Goal: Book appointment/travel/reservation

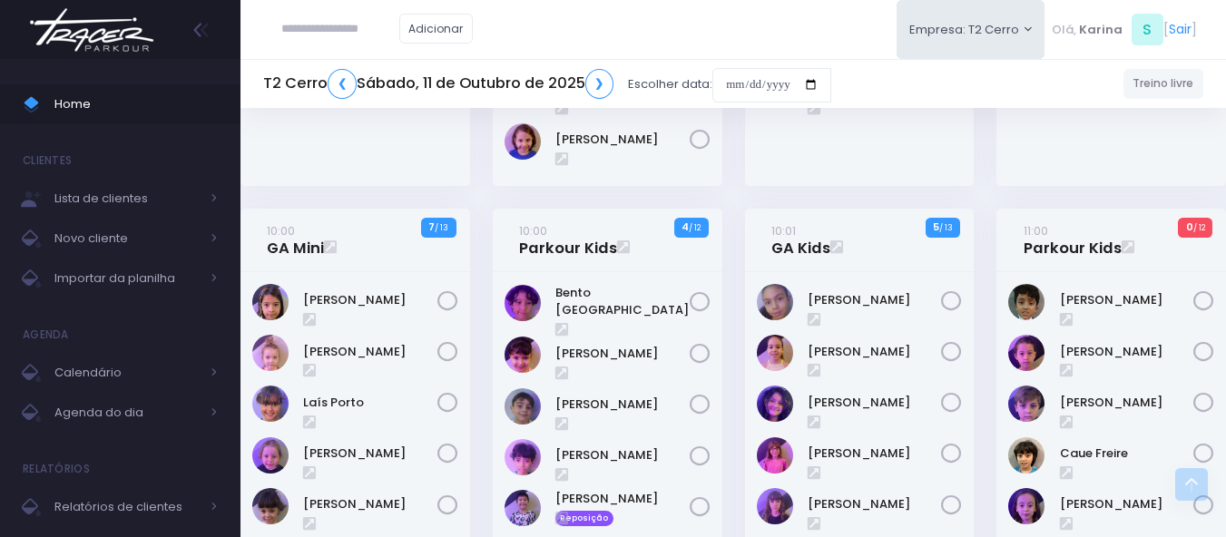
scroll to position [545, 0]
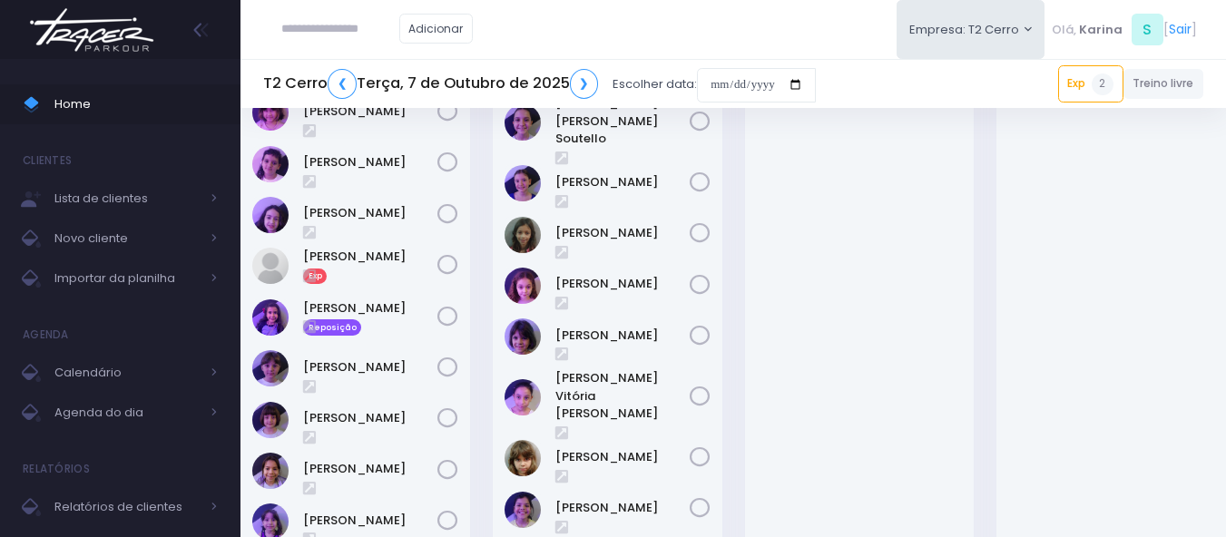
scroll to position [182, 0]
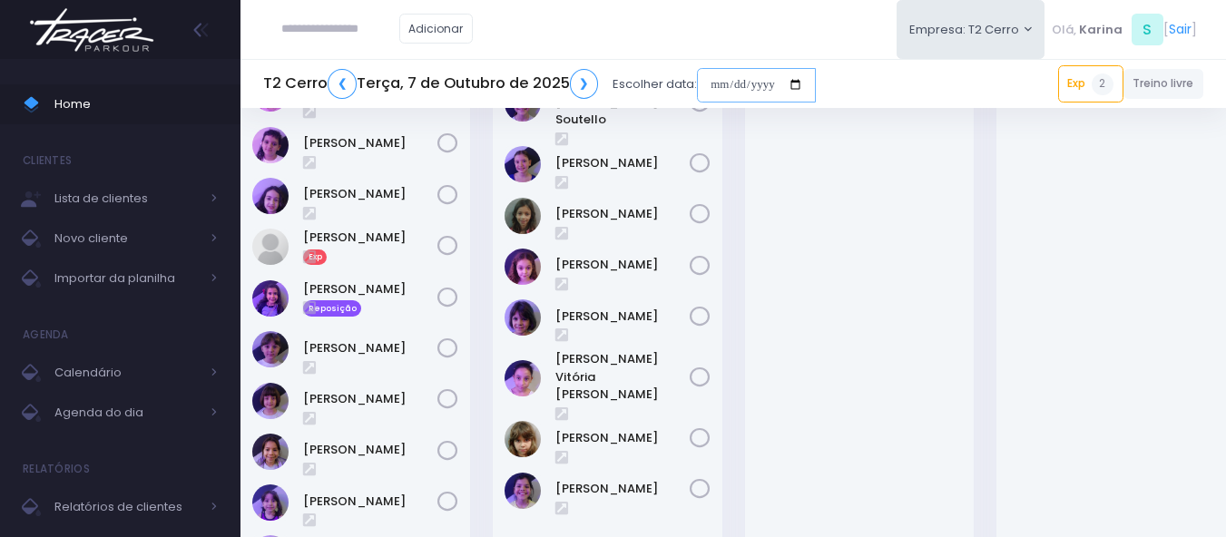
click at [746, 92] on input "date" at bounding box center [756, 85] width 119 height 34
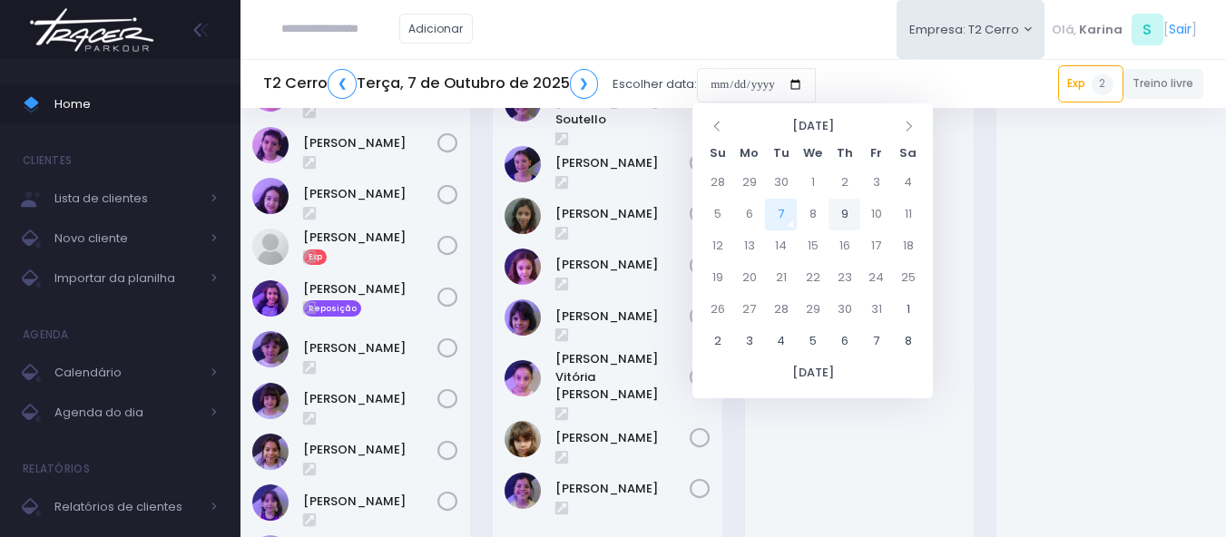
click at [838, 219] on td "9" at bounding box center [845, 215] width 32 height 32
type input "**********"
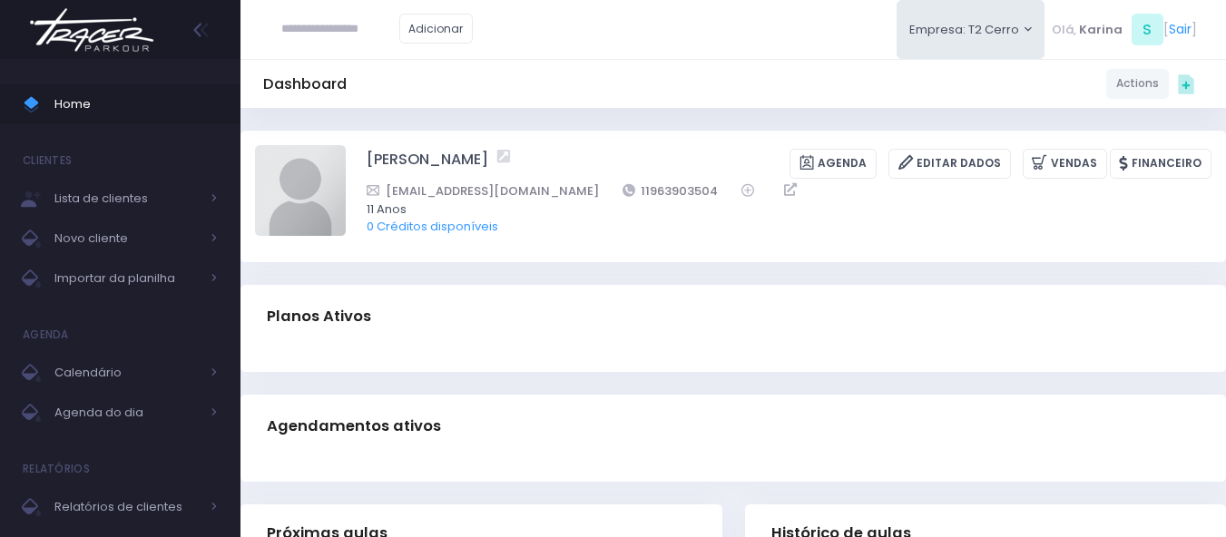
click at [742, 358] on div at bounding box center [734, 361] width 986 height 24
click at [662, 114] on div "Dashboard Actions Choose Label: Customer Partner Suplier Member Staff Add new" at bounding box center [734, 518] width 986 height 821
click at [678, 76] on div "Dashboard Actions Choose Label: Customer Partner Suplier Member Staff Add new" at bounding box center [734, 83] width 986 height 34
click at [527, 354] on div at bounding box center [734, 361] width 986 height 24
click at [601, 316] on div "Planos Ativos" at bounding box center [734, 317] width 986 height 64
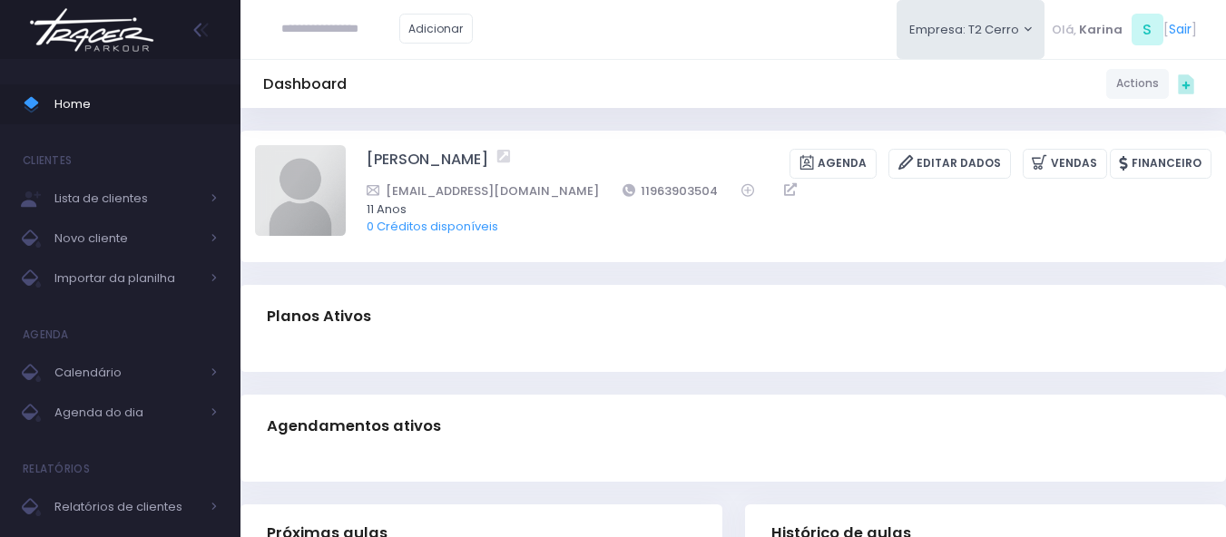
click at [615, 231] on span "0 Créditos disponíveis" at bounding box center [778, 227] width 822 height 18
click at [621, 247] on div "Luisa Monteiro Ramenzoni Agenda Editar Dados Vendas Financeiro jucalcada@gmail.…" at bounding box center [789, 196] width 845 height 102
click at [623, 277] on div "Dashboard Actions Choose Label: Customer Partner Suplier Member Staff Add new" at bounding box center [734, 518] width 986 height 821
click at [286, 194] on img at bounding box center [300, 190] width 91 height 91
click at [345, 145] on input "file" at bounding box center [345, 144] width 1 height 1
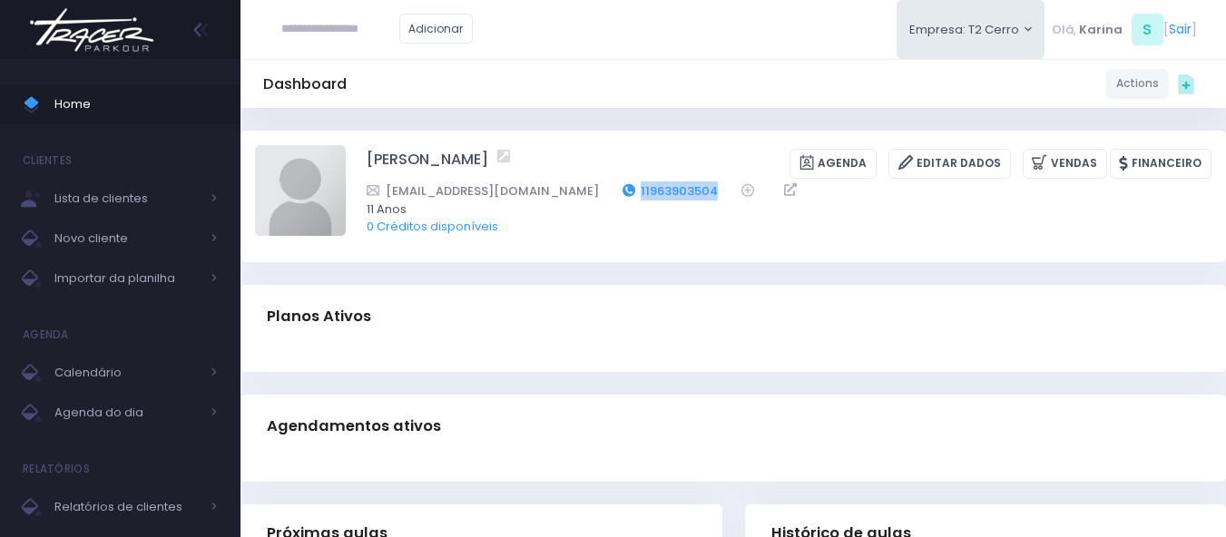
click at [565, 192] on div "jucalcada@gmail.com 11963903504" at bounding box center [778, 191] width 822 height 19
copy link "11963903504"
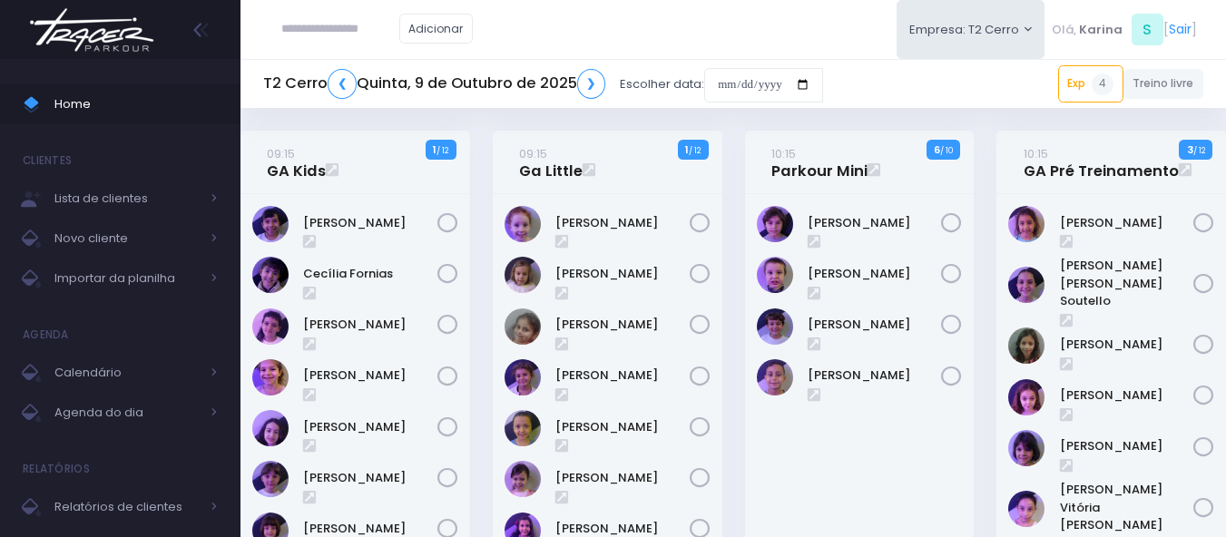
click at [589, 37] on div "Adicionar Empresa: T2 Cerro T1 Faria T2 Cerro T3 Santana T4 Pompeia" at bounding box center [734, 29] width 986 height 59
